Goal: Transaction & Acquisition: Purchase product/service

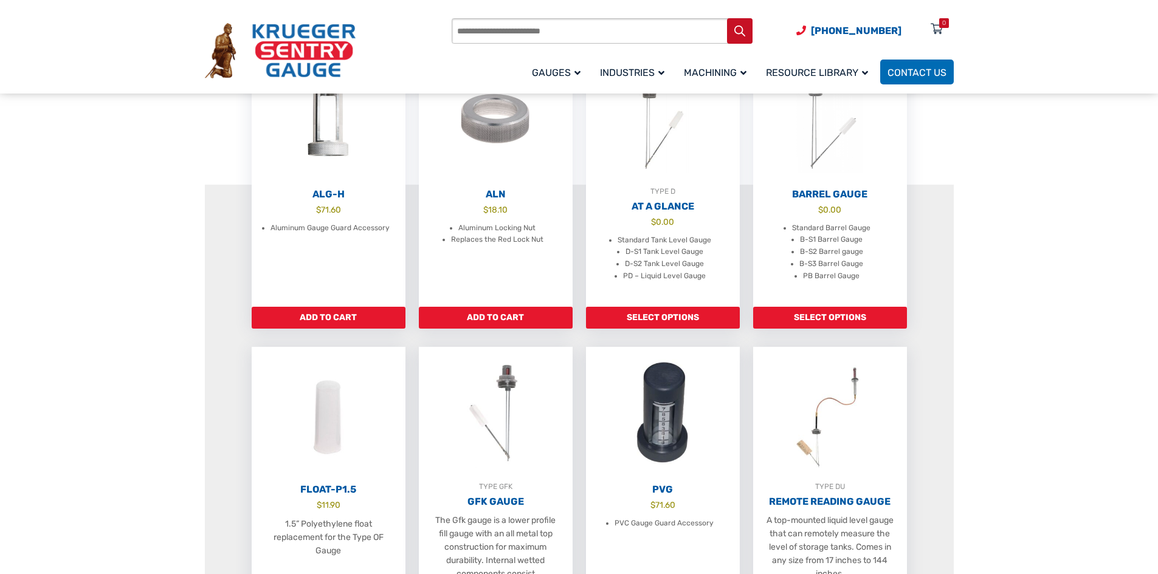
scroll to position [425, 0]
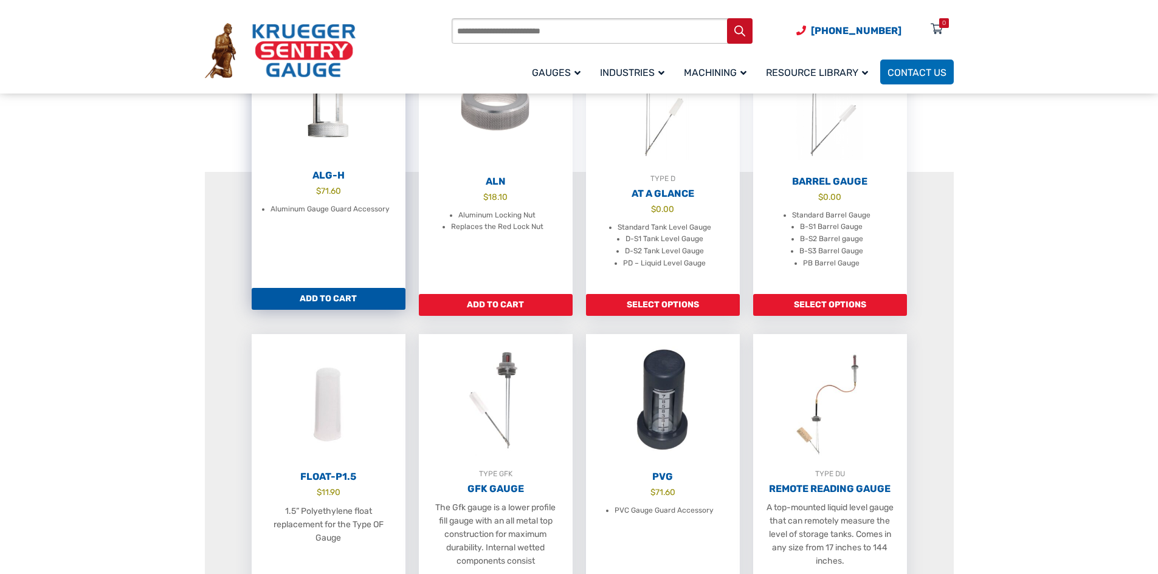
click at [281, 310] on link "Add to cart" at bounding box center [329, 299] width 154 height 22
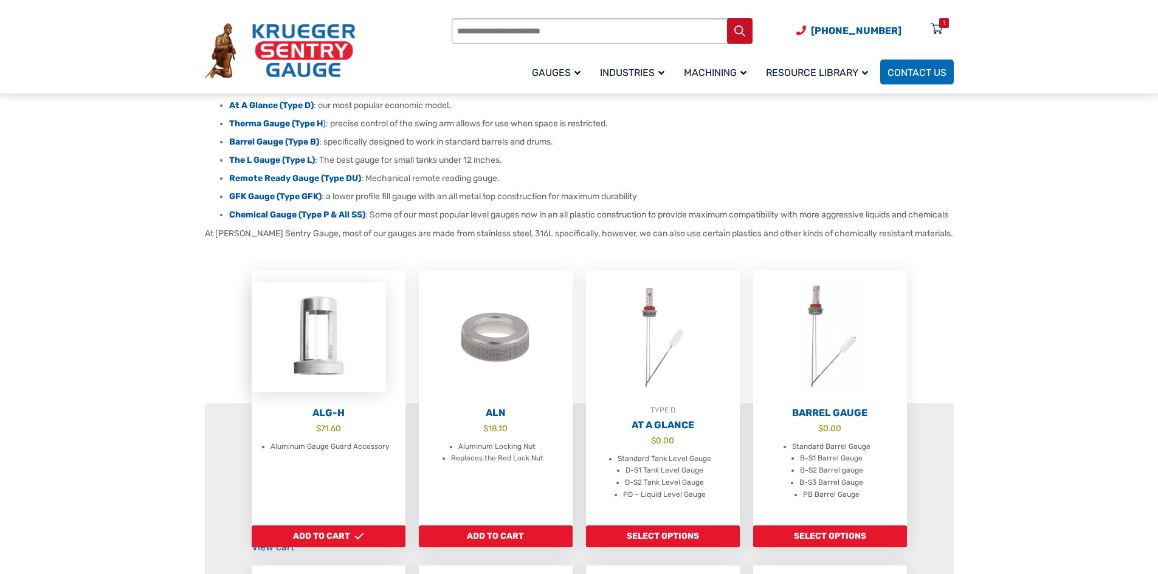
scroll to position [0, 0]
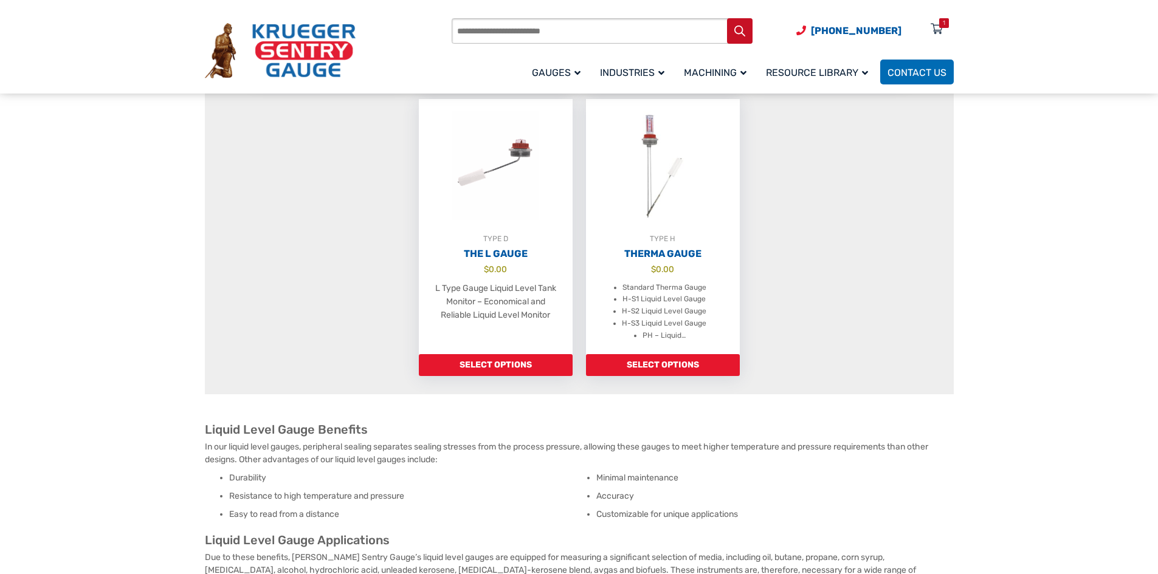
scroll to position [1033, 0]
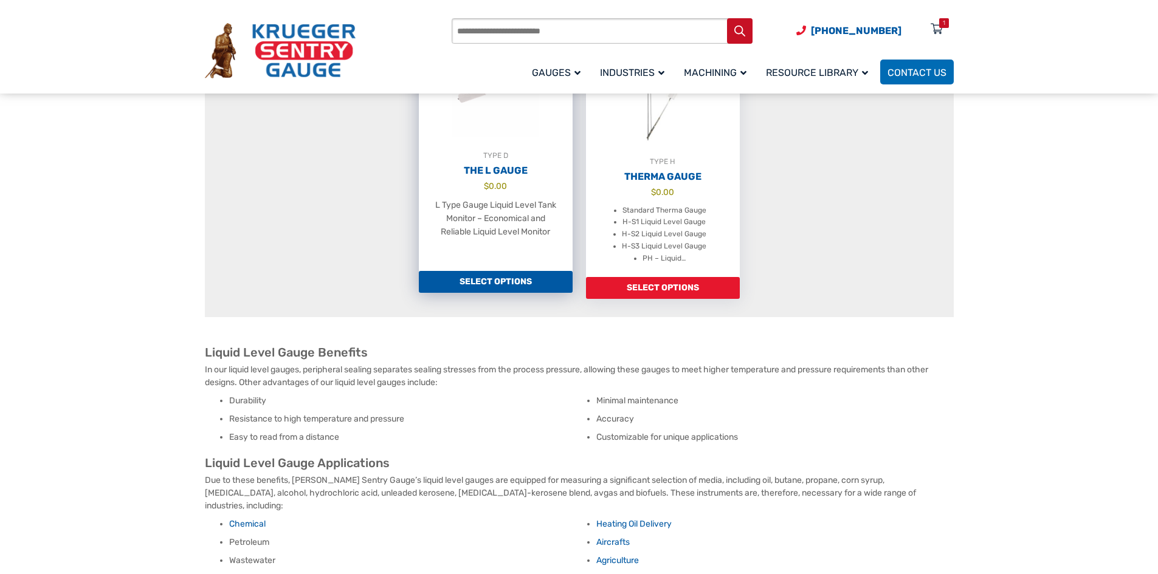
click at [511, 293] on link "Select options" at bounding box center [496, 282] width 154 height 22
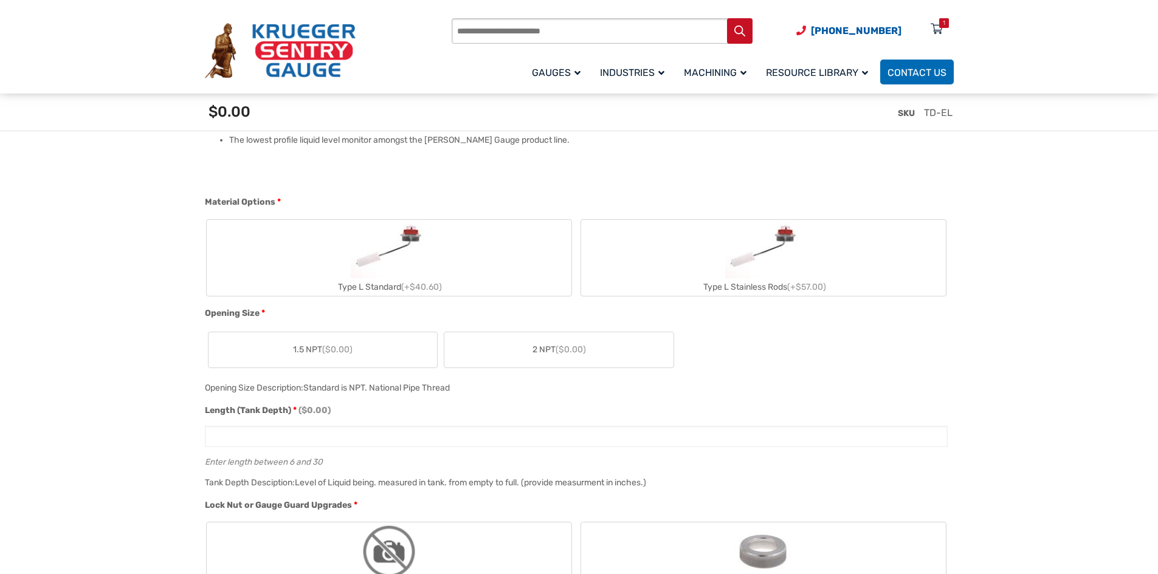
scroll to position [608, 0]
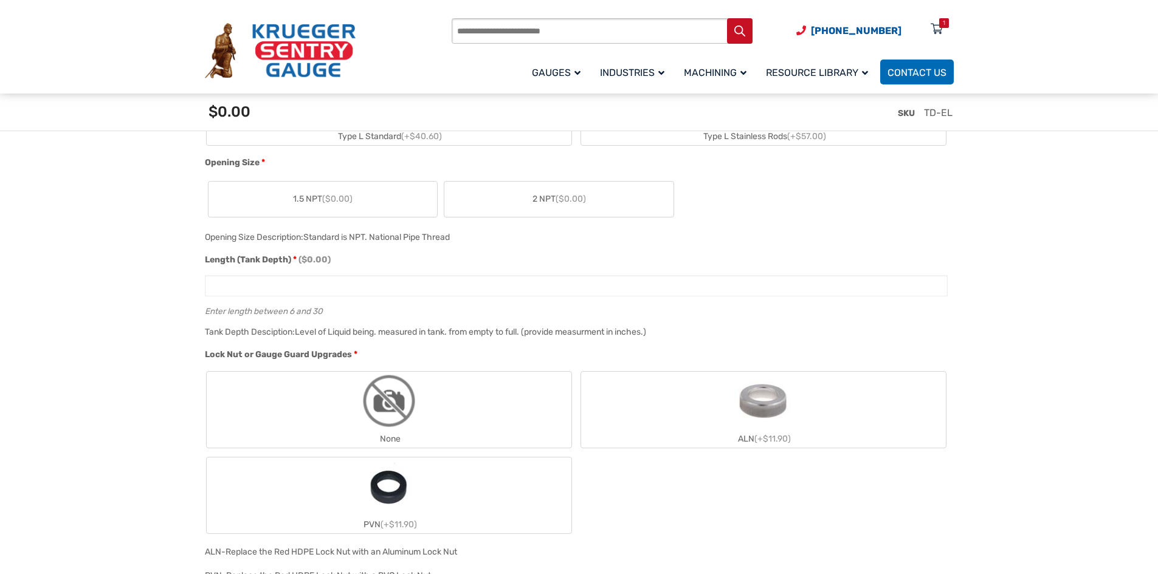
click at [769, 414] on img "ALN" at bounding box center [763, 401] width 59 height 58
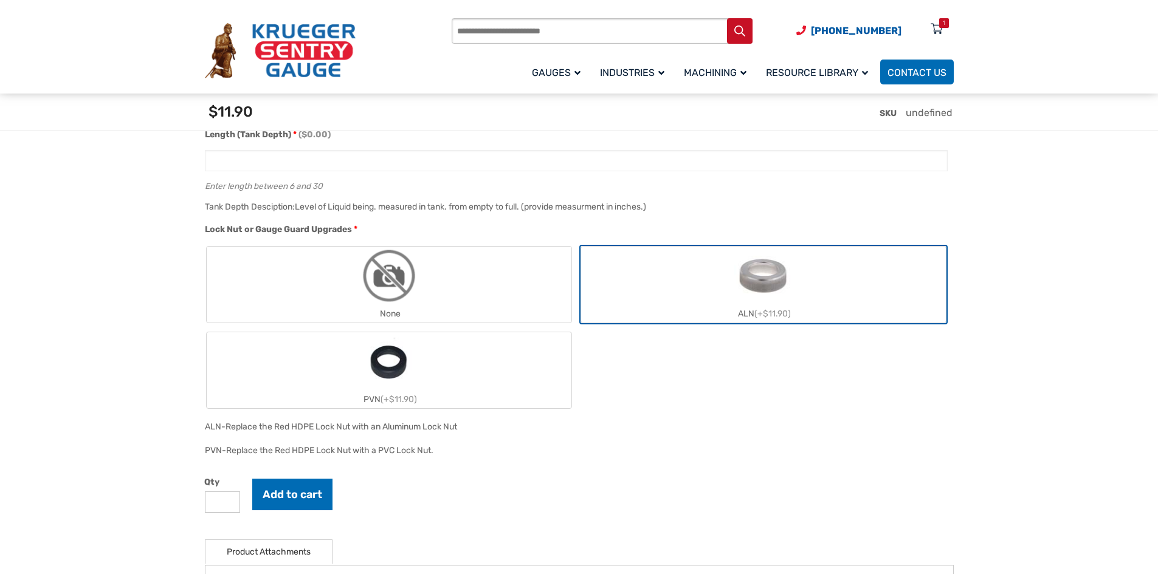
scroll to position [729, 0]
click at [381, 374] on img "PVN" at bounding box center [389, 365] width 46 height 58
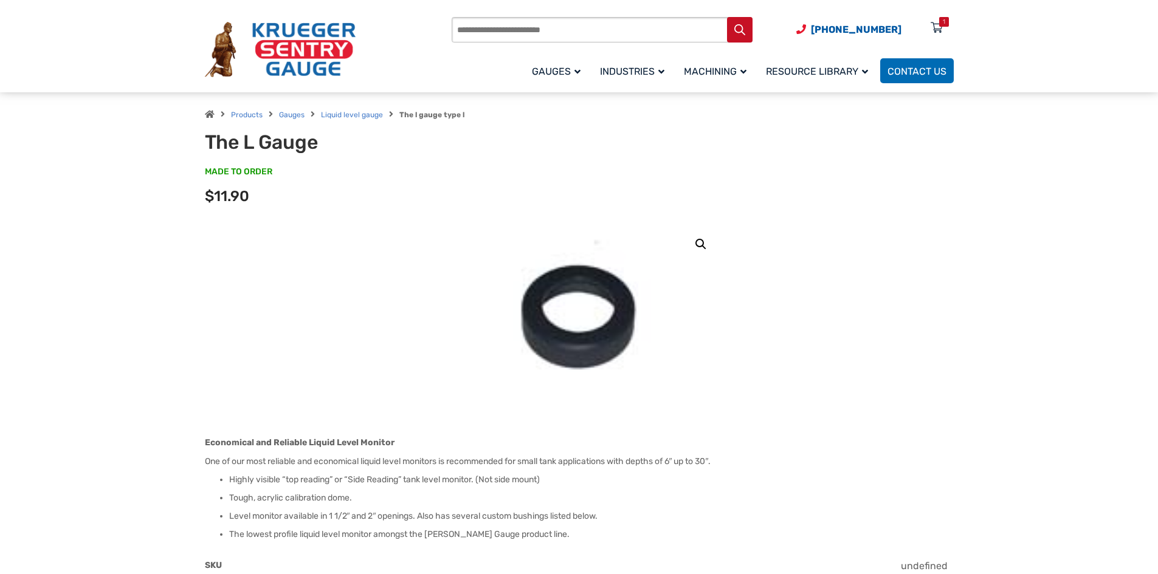
scroll to position [0, 0]
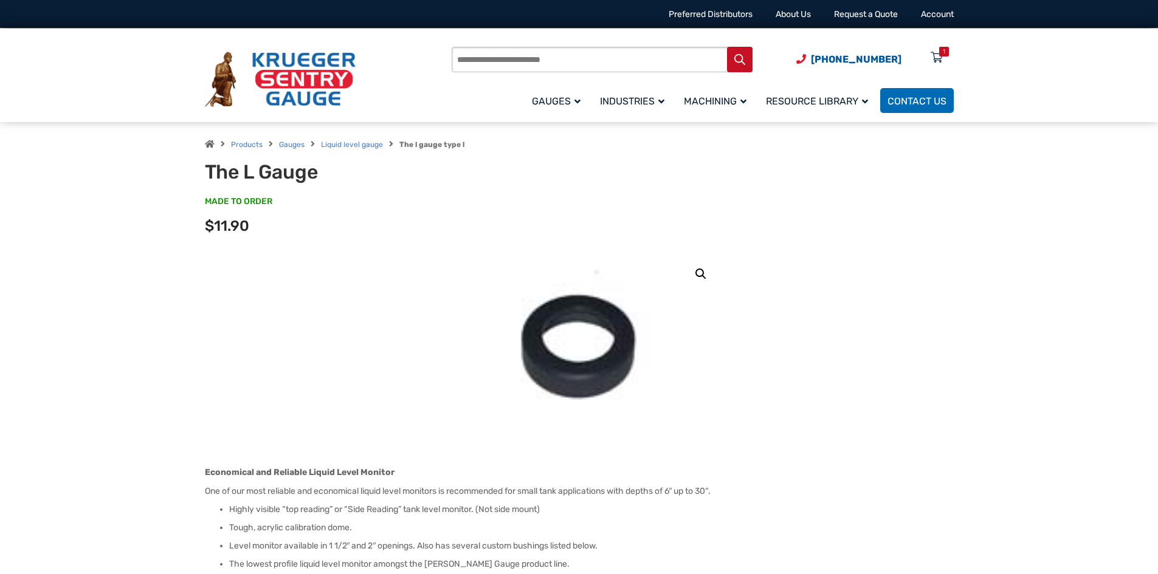
click at [697, 275] on link "🔍" at bounding box center [701, 274] width 22 height 22
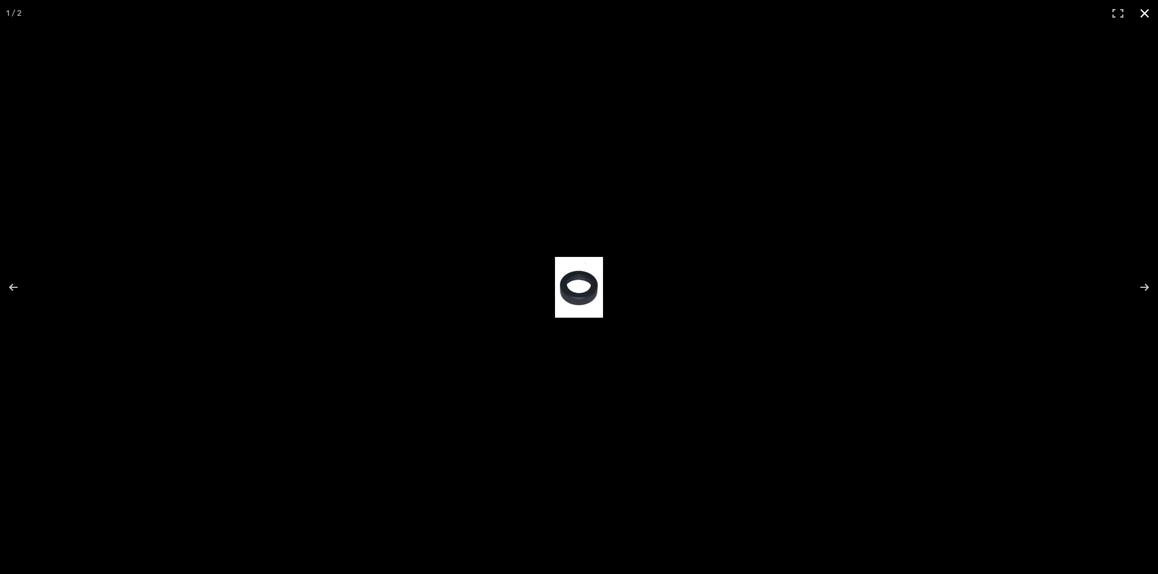
click at [758, 200] on div at bounding box center [579, 287] width 1158 height 574
